Goal: Find specific page/section: Find specific page/section

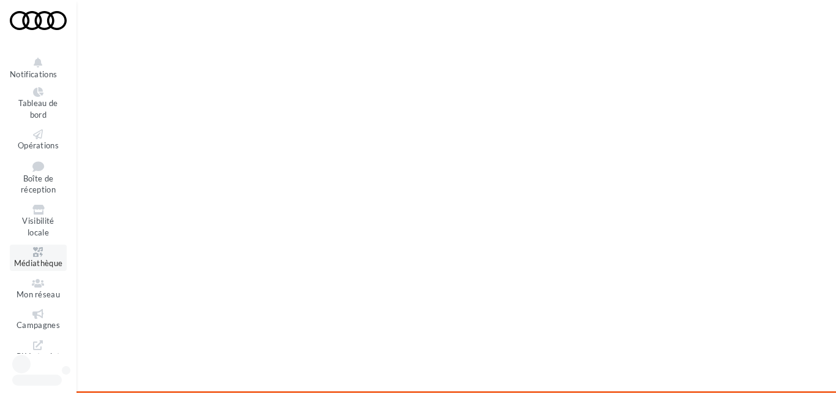
click at [38, 250] on icon at bounding box center [38, 252] width 50 height 10
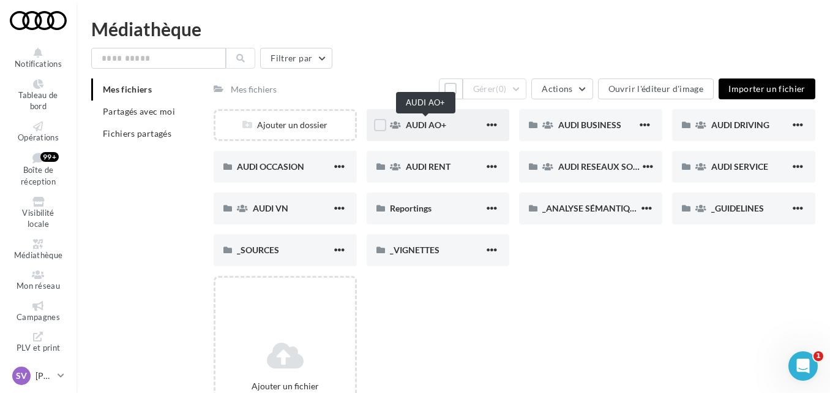
click at [415, 126] on span "AUDI AO+" at bounding box center [426, 124] width 40 height 10
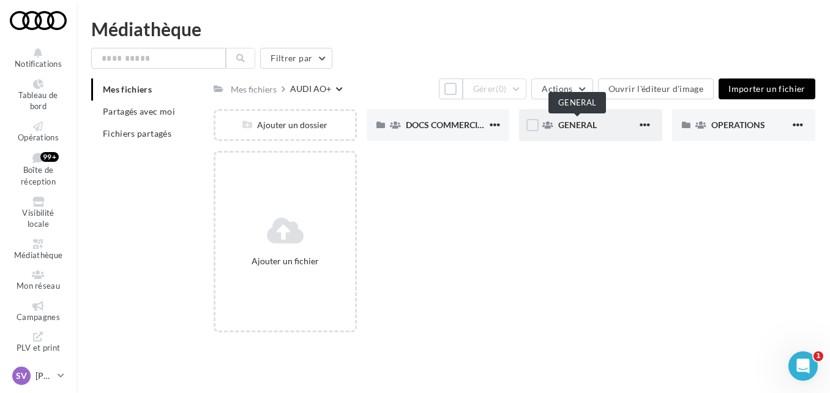
click at [577, 122] on span "GENERAL" at bounding box center [577, 124] width 39 height 10
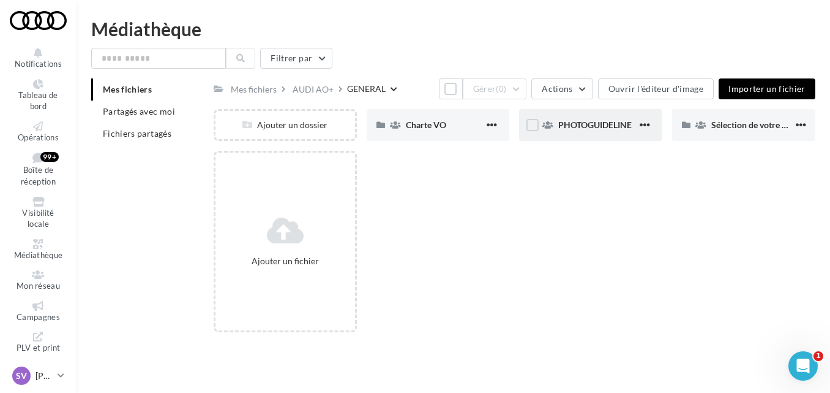
click at [579, 126] on span "PHOTOGUIDELINE" at bounding box center [594, 124] width 73 height 10
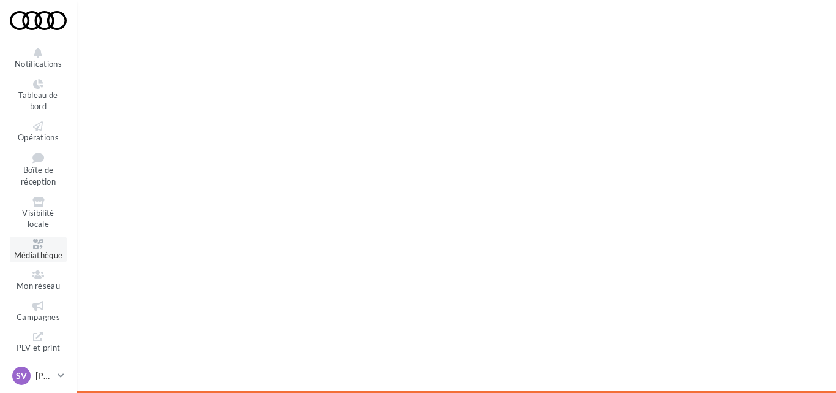
click at [38, 242] on icon at bounding box center [38, 244] width 50 height 10
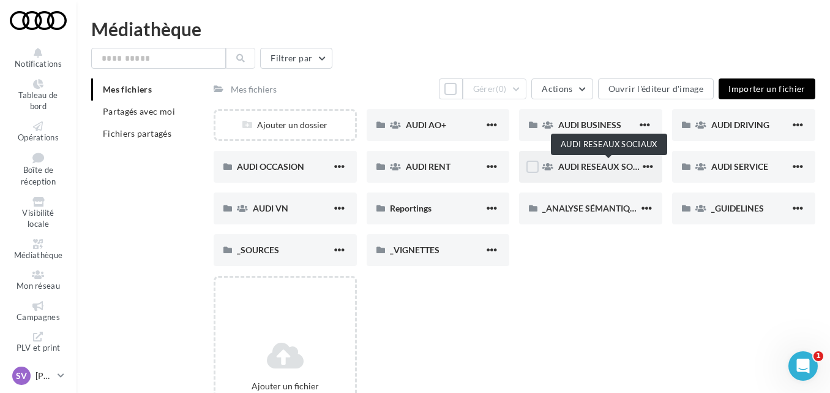
click at [582, 168] on span "AUDI RESEAUX SOCIAUX" at bounding box center [608, 166] width 101 height 10
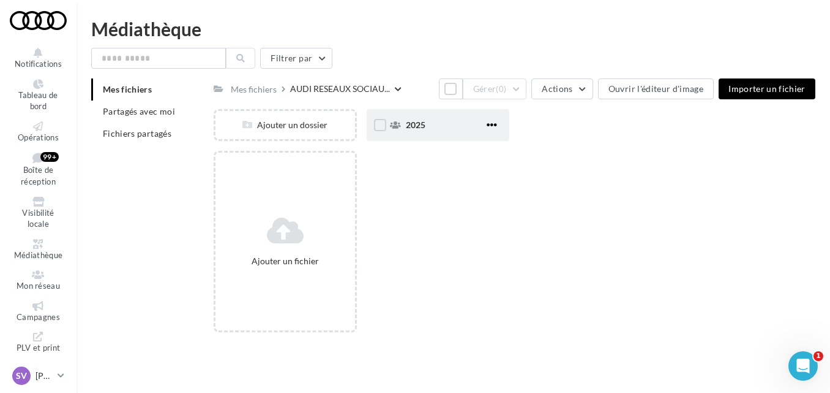
click at [495, 127] on span "button" at bounding box center [492, 124] width 10 height 10
click at [446, 154] on button "Modifier les informations" at bounding box center [432, 150] width 136 height 32
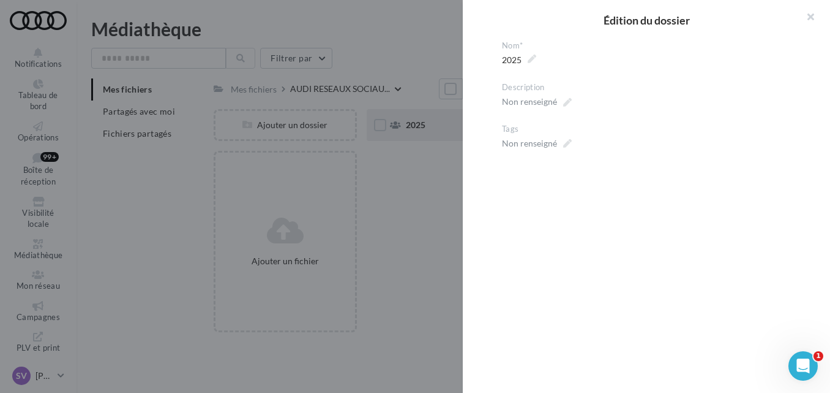
click at [433, 239] on div at bounding box center [415, 196] width 830 height 393
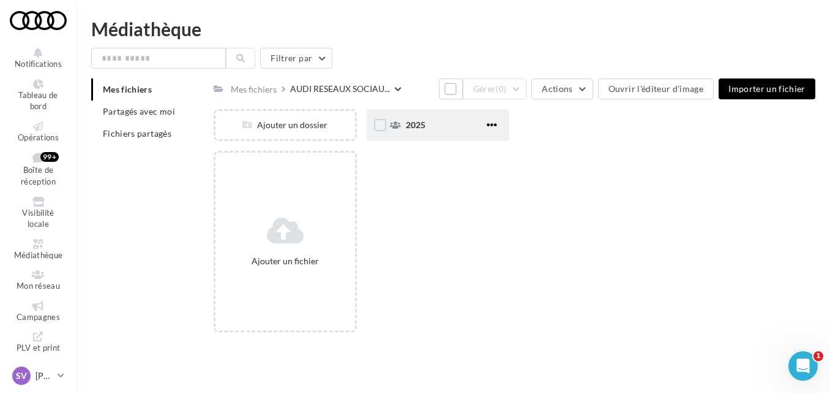
click at [490, 121] on span "button" at bounding box center [492, 124] width 10 height 10
click at [470, 151] on button "Modifier les informations" at bounding box center [432, 150] width 136 height 32
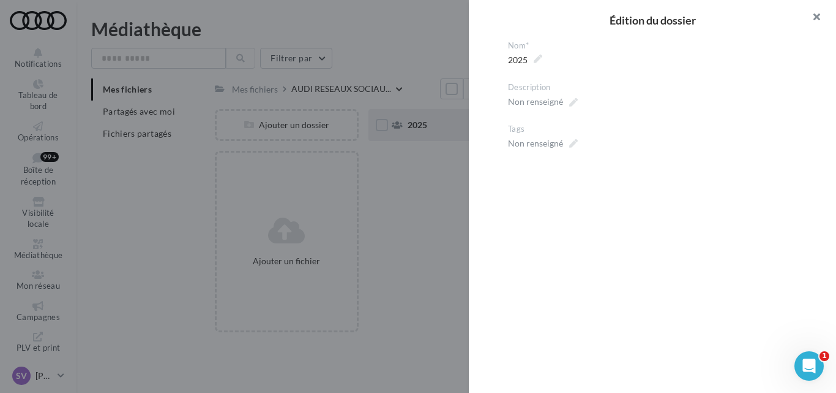
click at [817, 16] on button "button" at bounding box center [811, 18] width 49 height 37
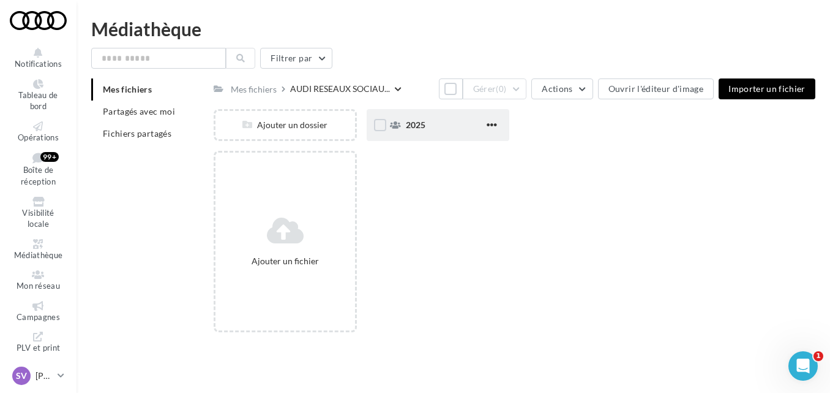
click at [440, 121] on div "2025" at bounding box center [445, 125] width 79 height 12
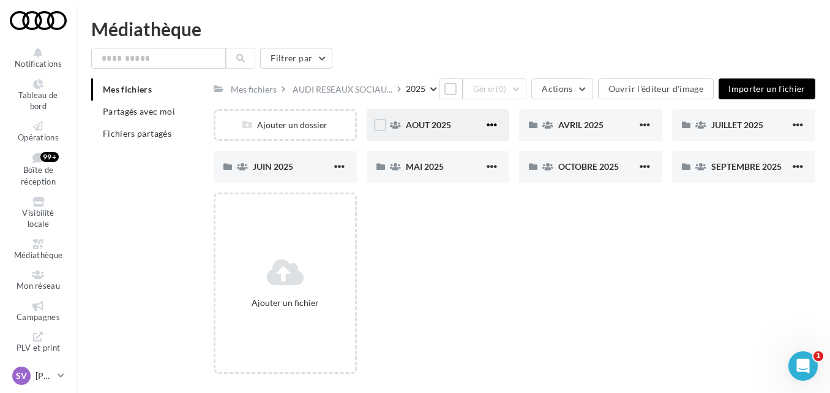
click at [490, 124] on span "button" at bounding box center [492, 124] width 10 height 10
click at [441, 149] on button "Modifier les informations" at bounding box center [432, 150] width 136 height 32
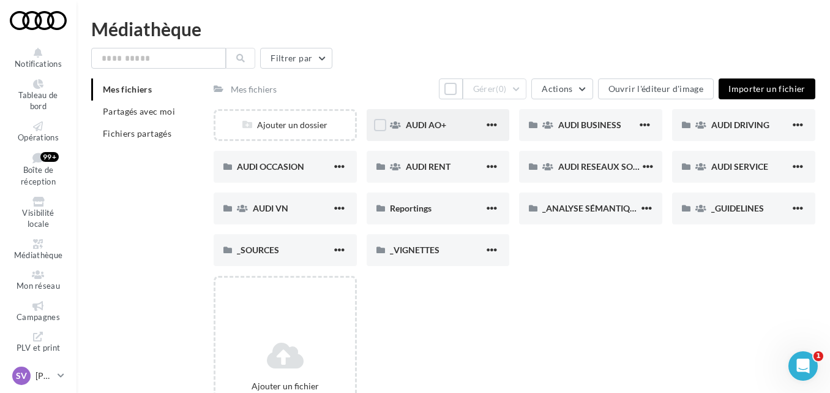
click at [428, 130] on div "AUDI AO+" at bounding box center [445, 125] width 79 height 12
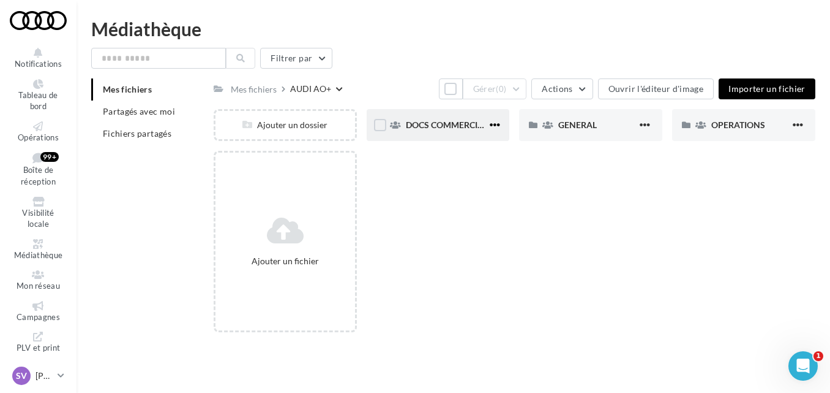
click at [497, 124] on span "button" at bounding box center [495, 124] width 10 height 10
click at [454, 152] on button "Modifier les informations" at bounding box center [435, 150] width 136 height 32
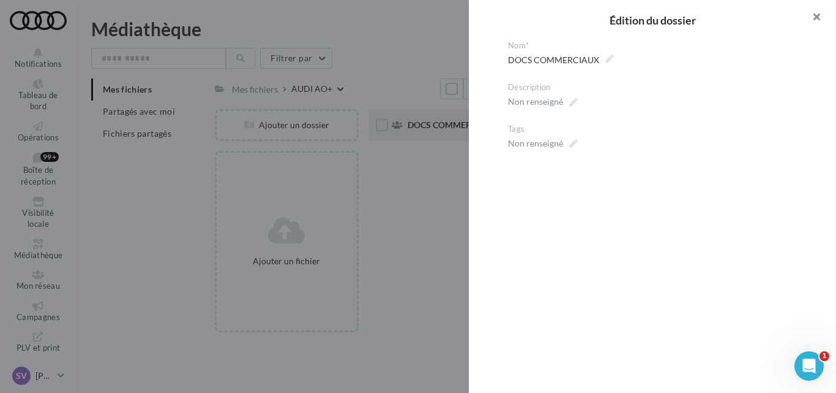
click at [816, 17] on button "button" at bounding box center [811, 18] width 49 height 37
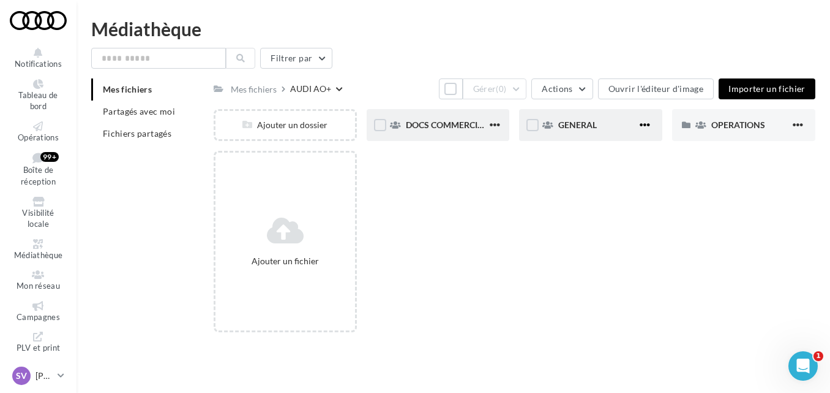
click at [647, 123] on span "button" at bounding box center [645, 124] width 10 height 10
click at [592, 153] on button "Modifier les informations" at bounding box center [585, 150] width 136 height 32
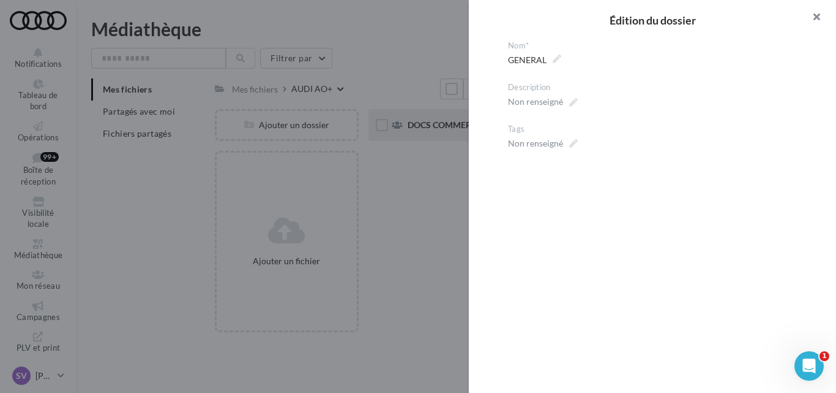
click at [813, 17] on button "button" at bounding box center [811, 18] width 49 height 37
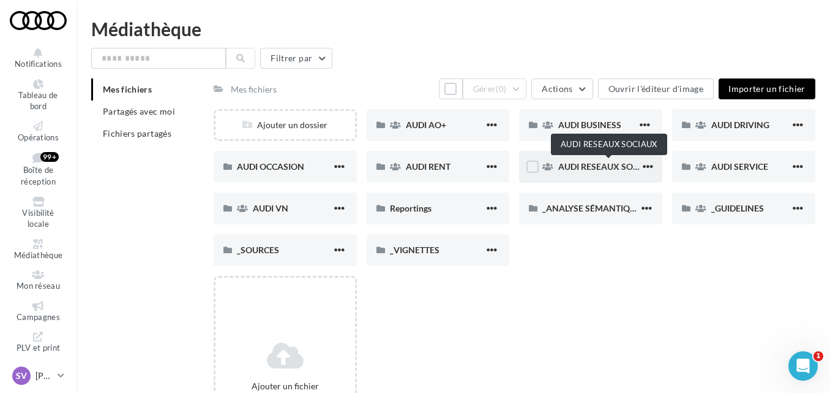
click at [586, 162] on span "AUDI RESEAUX SOCIAUX" at bounding box center [608, 166] width 101 height 10
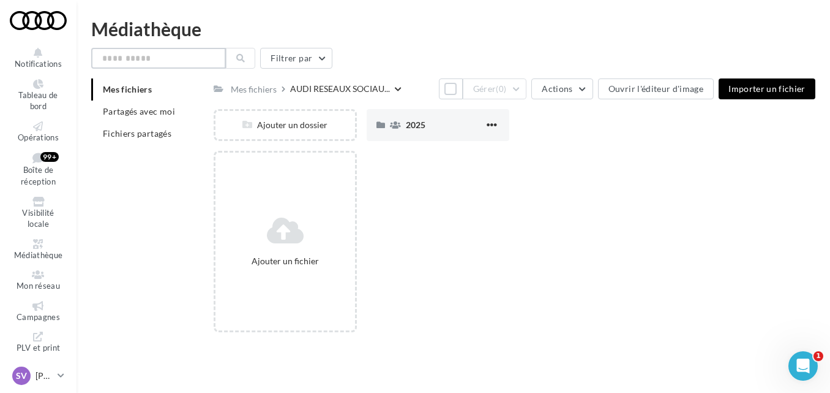
click at [167, 59] on input "text" at bounding box center [158, 58] width 135 height 21
click at [411, 118] on div "2025" at bounding box center [438, 125] width 143 height 32
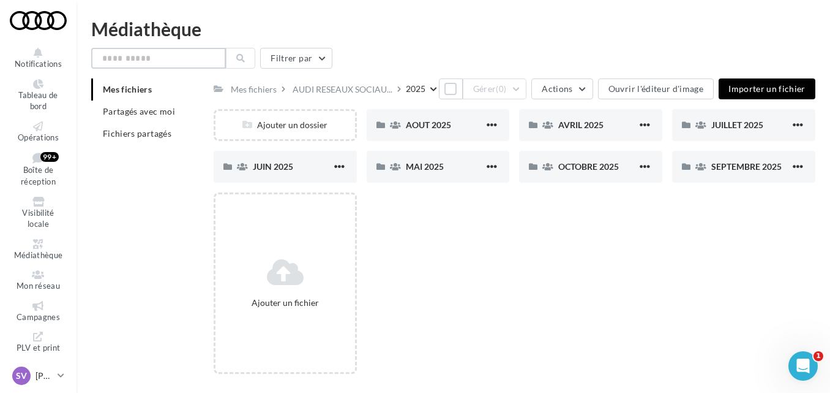
click at [155, 54] on input "text" at bounding box center [158, 58] width 135 height 21
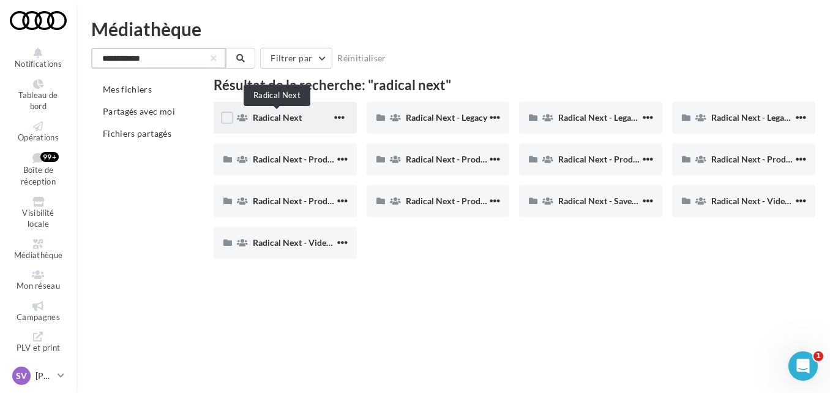
type input "**********"
click at [273, 117] on span "Radical Next" at bounding box center [277, 117] width 49 height 10
click at [302, 118] on div "Radical Next" at bounding box center [292, 117] width 79 height 12
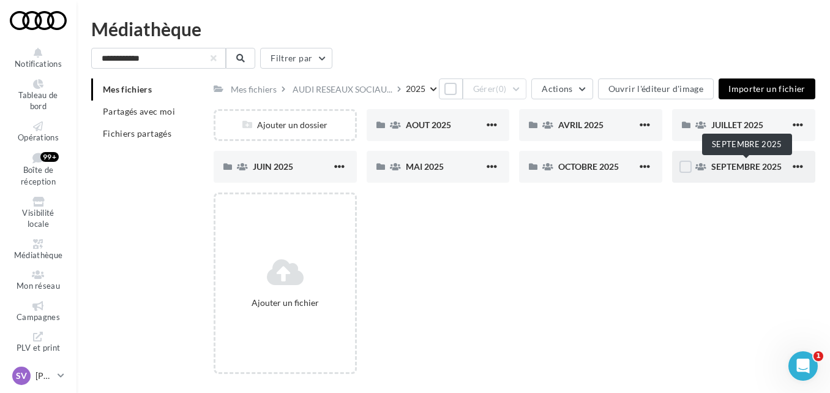
click at [723, 163] on span "SEPTEMBRE 2025" at bounding box center [747, 166] width 70 height 10
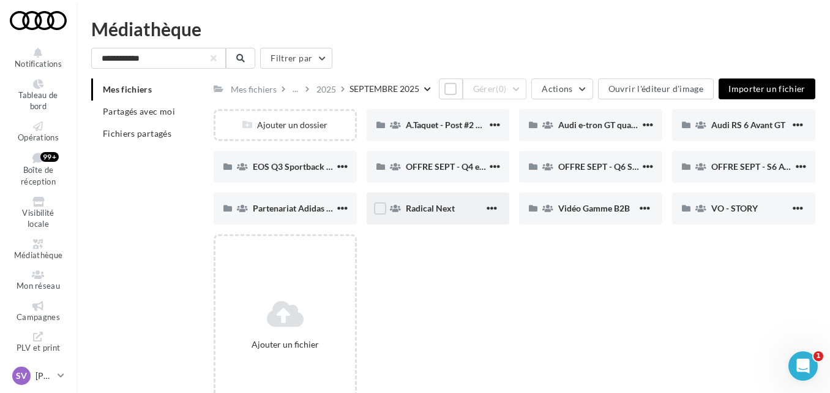
click at [423, 211] on span "Radical Next" at bounding box center [430, 208] width 49 height 10
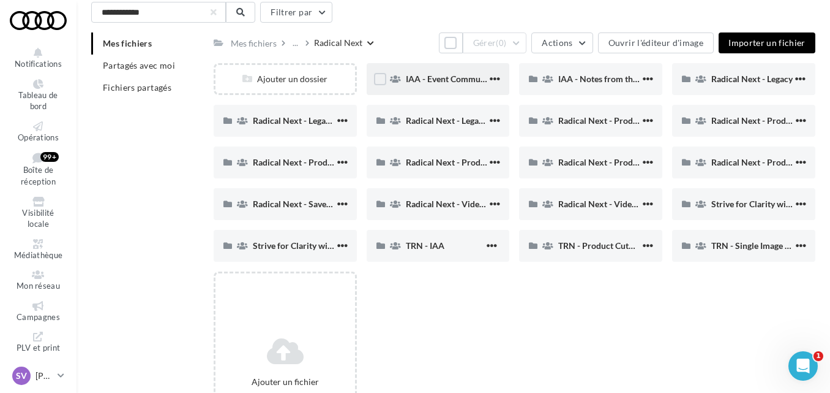
click at [416, 69] on div "IAA - Event Communication" at bounding box center [438, 79] width 143 height 32
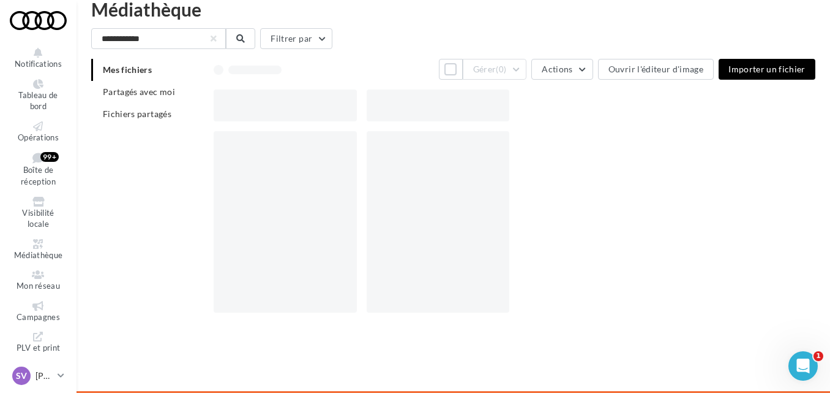
scroll to position [20, 0]
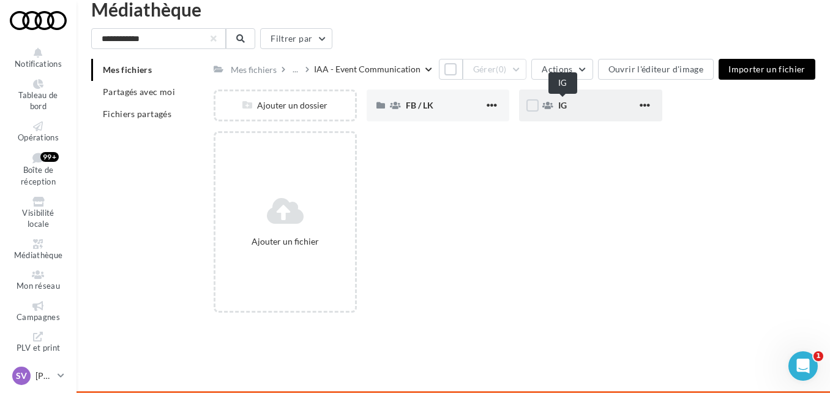
click at [568, 103] on div "IG" at bounding box center [597, 105] width 79 height 12
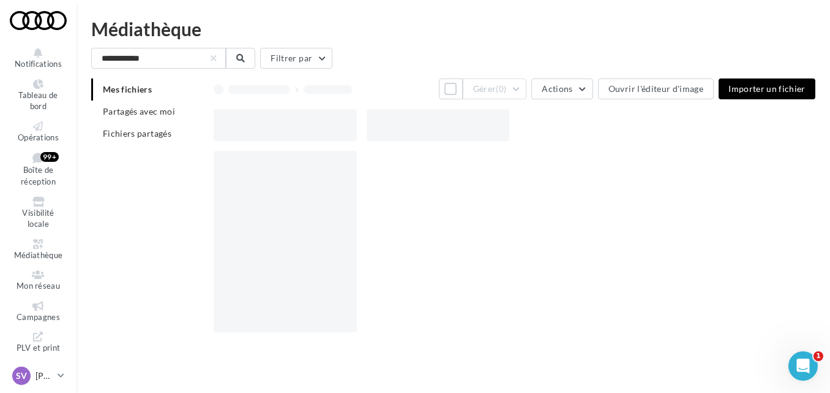
scroll to position [20, 0]
